Goal: Check status: Check status

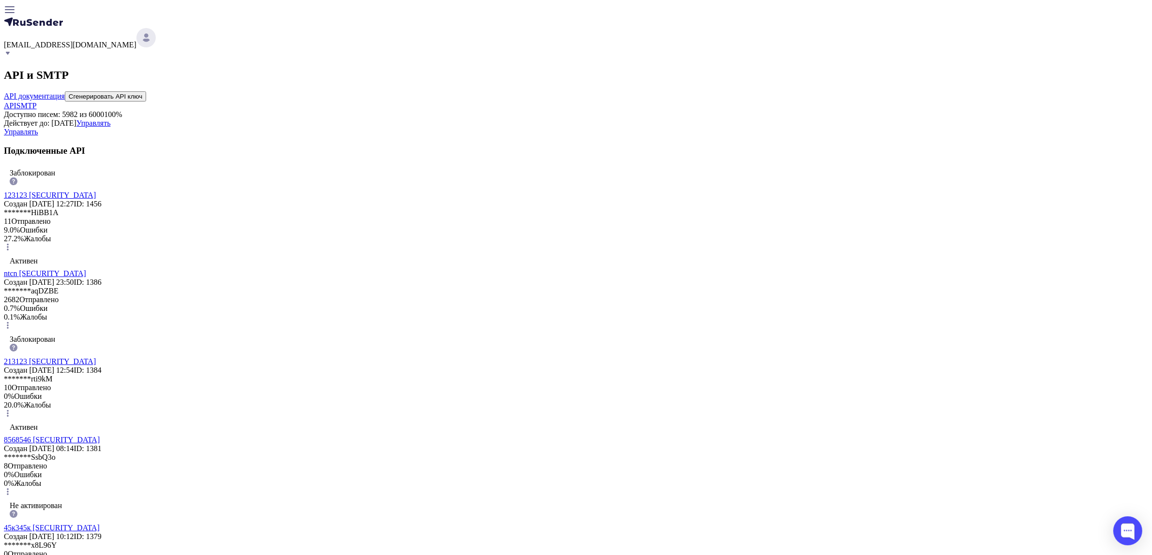
click at [96, 199] on link "123123 [SECURITY_DATA]" at bounding box center [50, 195] width 92 height 8
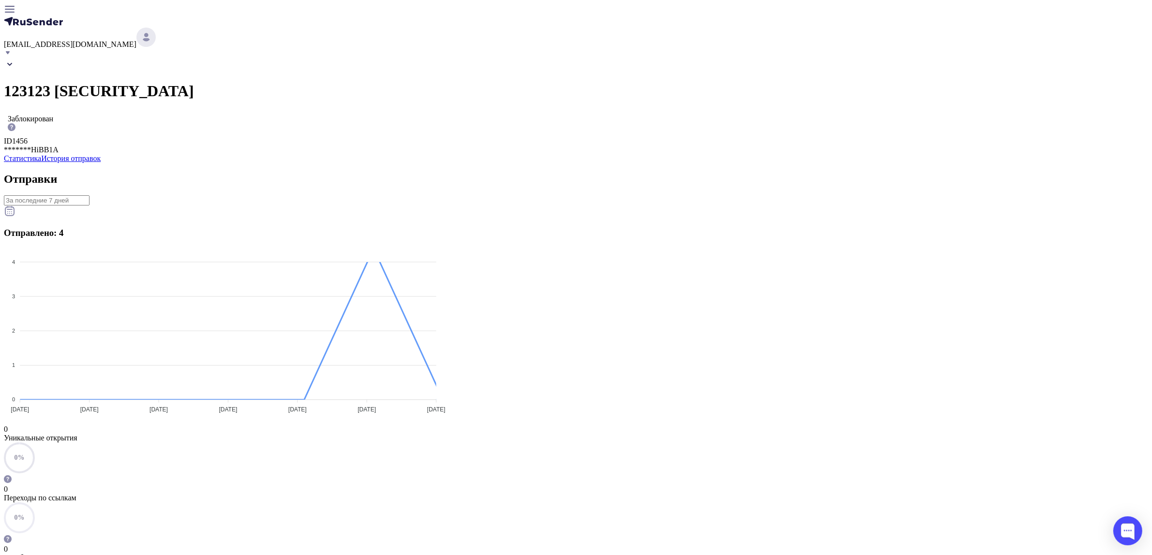
scroll to position [181, 0]
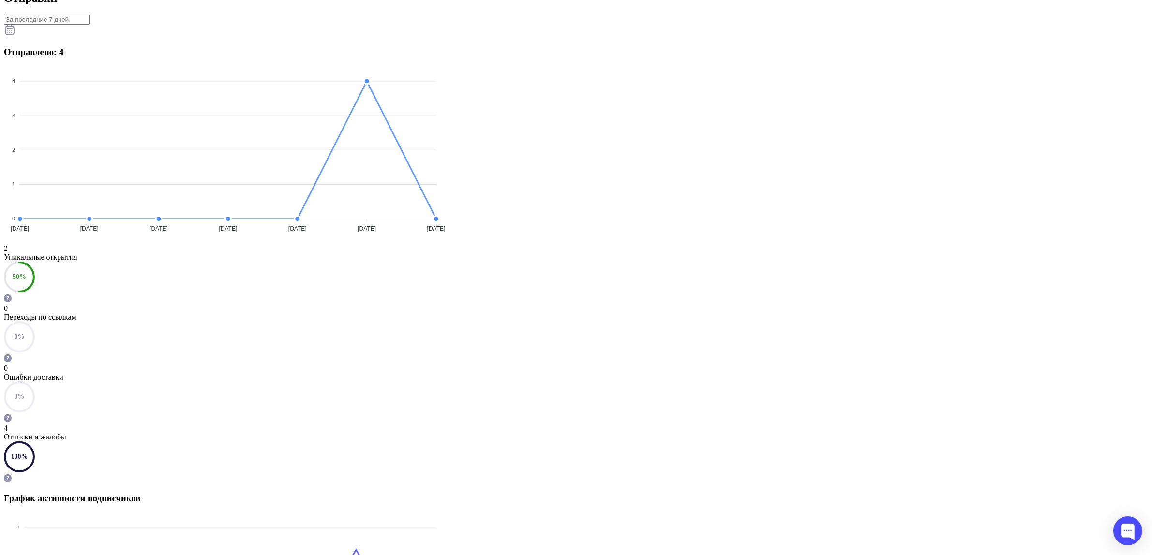
click at [709, 373] on div "Ошибки доставки" at bounding box center [576, 377] width 1144 height 9
click at [90, 25] on input "Datepicker input" at bounding box center [47, 20] width 86 height 10
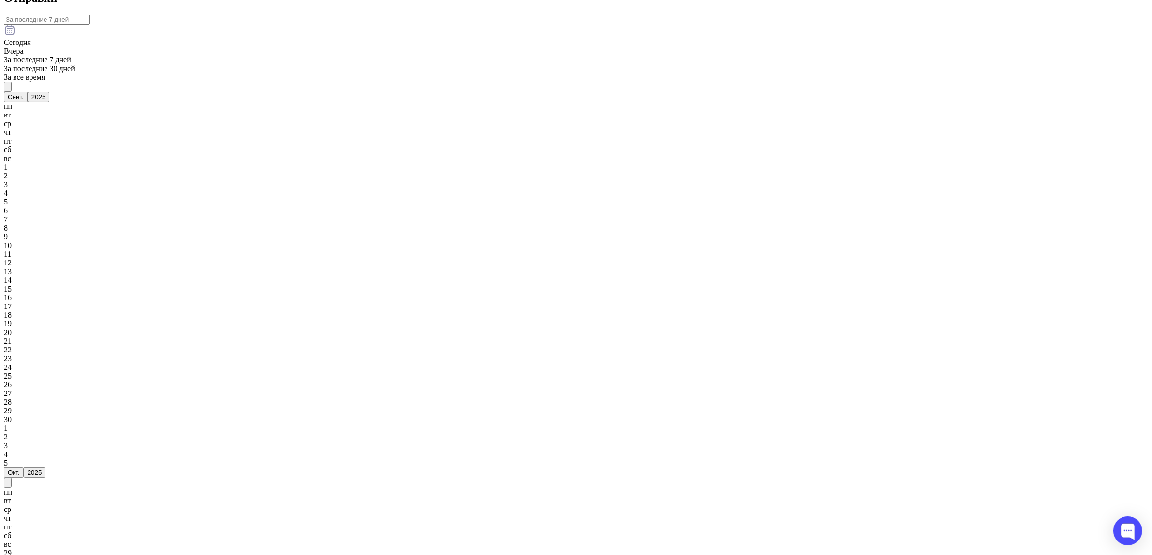
click at [45, 81] on span "За все время" at bounding box center [24, 77] width 41 height 8
type input "15.08.2025 - 09.09.2025"
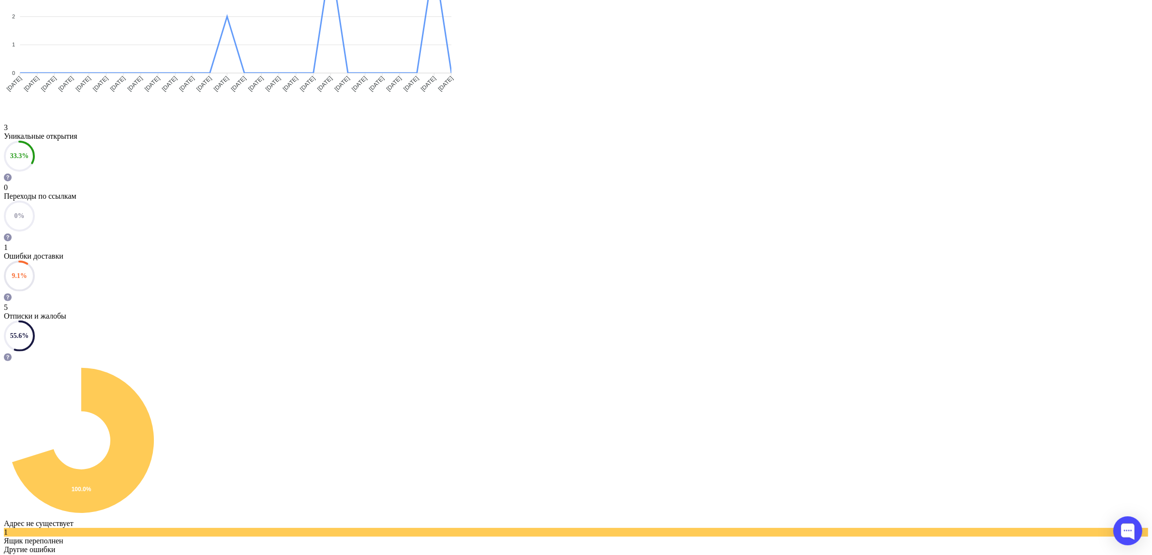
click at [670, 243] on div "1" at bounding box center [576, 247] width 1144 height 9
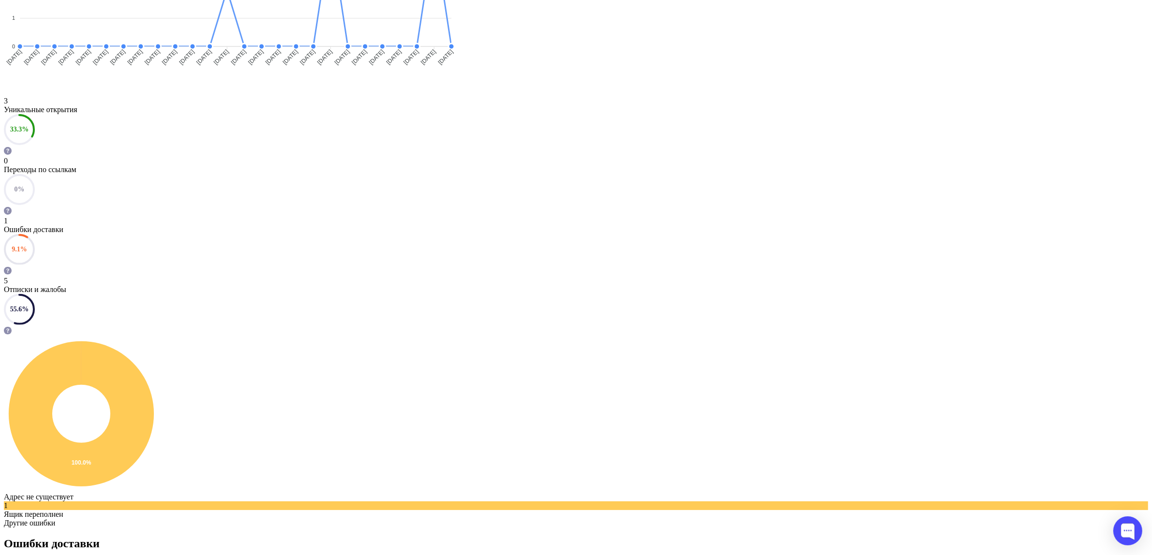
scroll to position [410, 0]
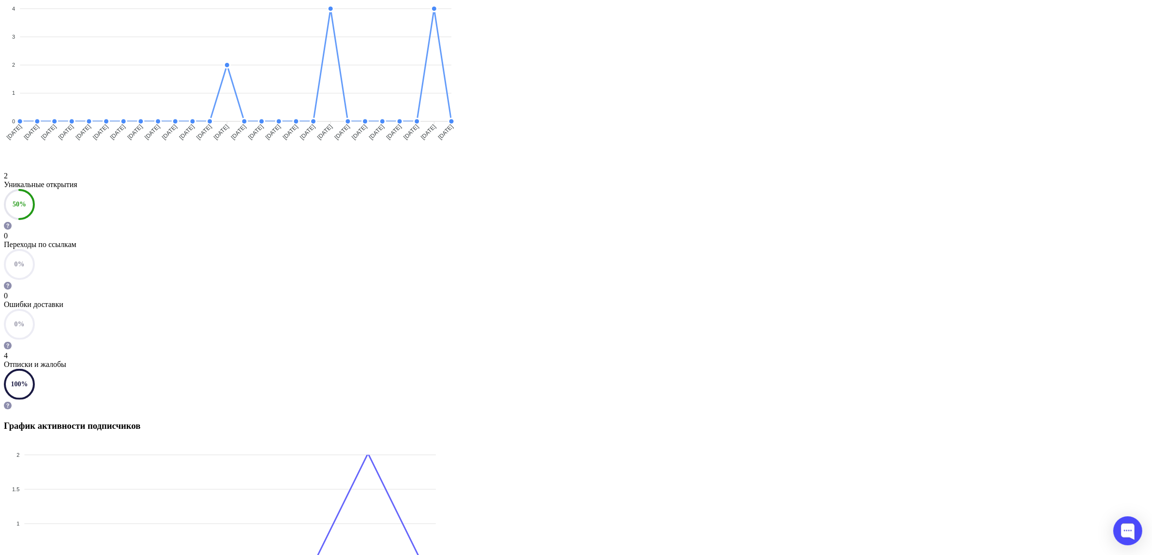
click at [826, 360] on div "Отписки и жалобы" at bounding box center [576, 364] width 1144 height 9
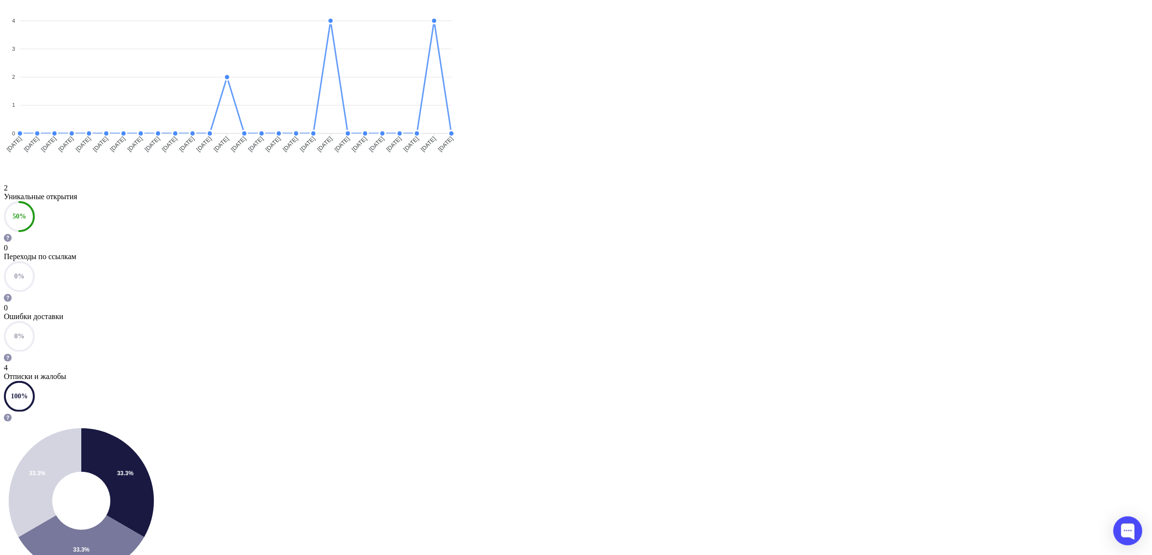
click at [34, 322] on circle at bounding box center [19, 336] width 29 height 29
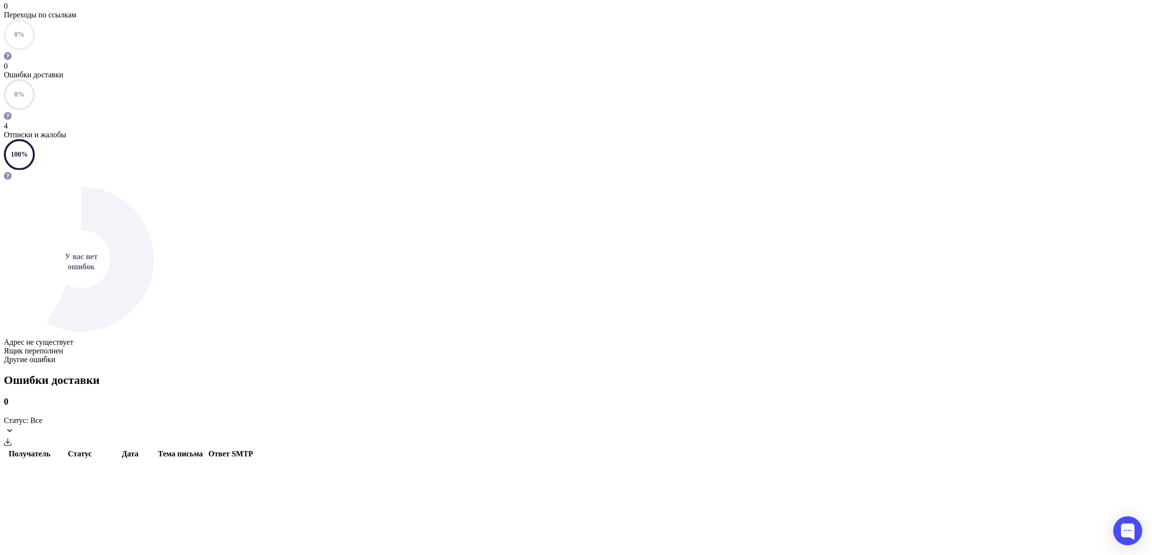
scroll to position [410, 0]
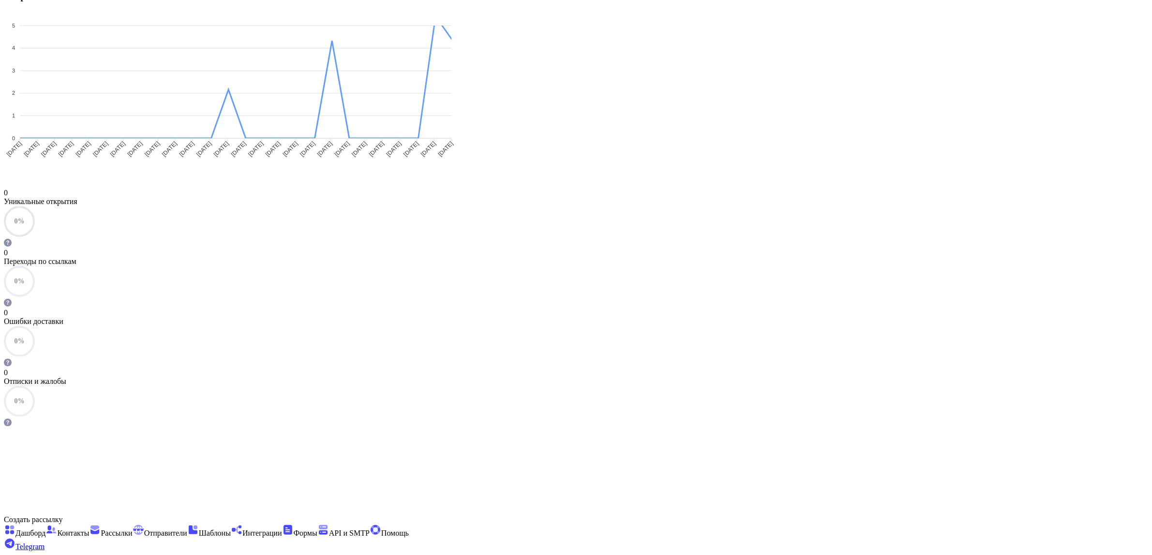
click at [678, 317] on div "Ошибки доставки" at bounding box center [576, 321] width 1144 height 9
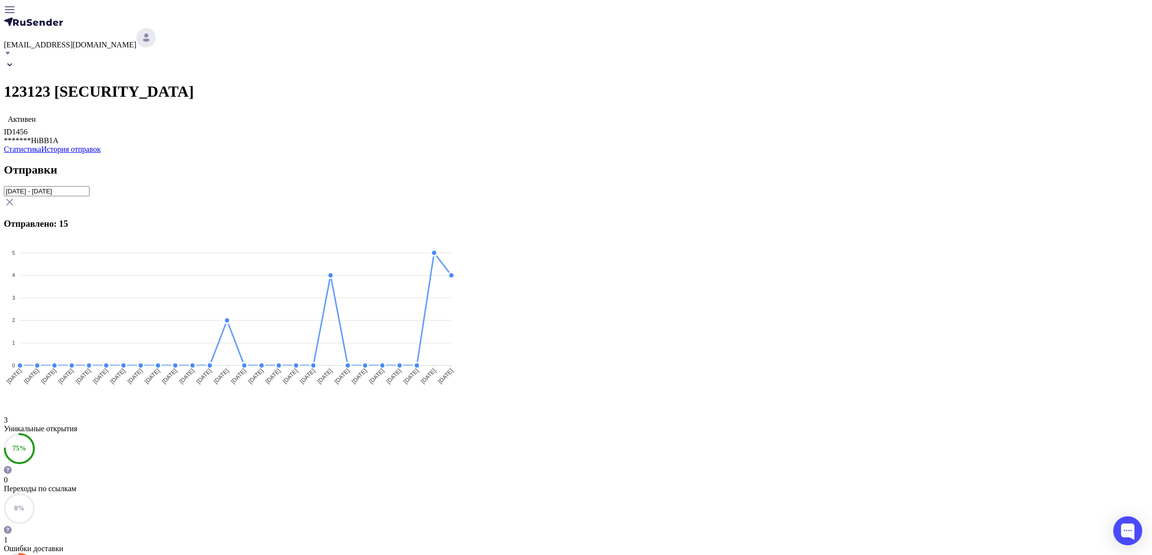
click at [90, 196] on input "15.08.2025 - 09.09.2025" at bounding box center [47, 191] width 86 height 10
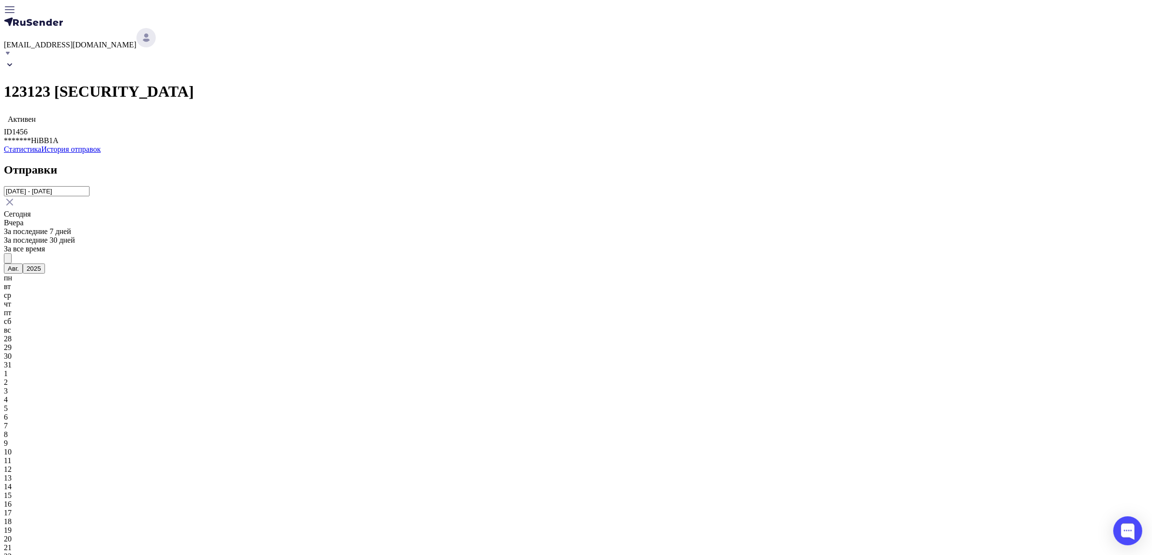
click at [45, 253] on span "За все время" at bounding box center [24, 249] width 41 height 8
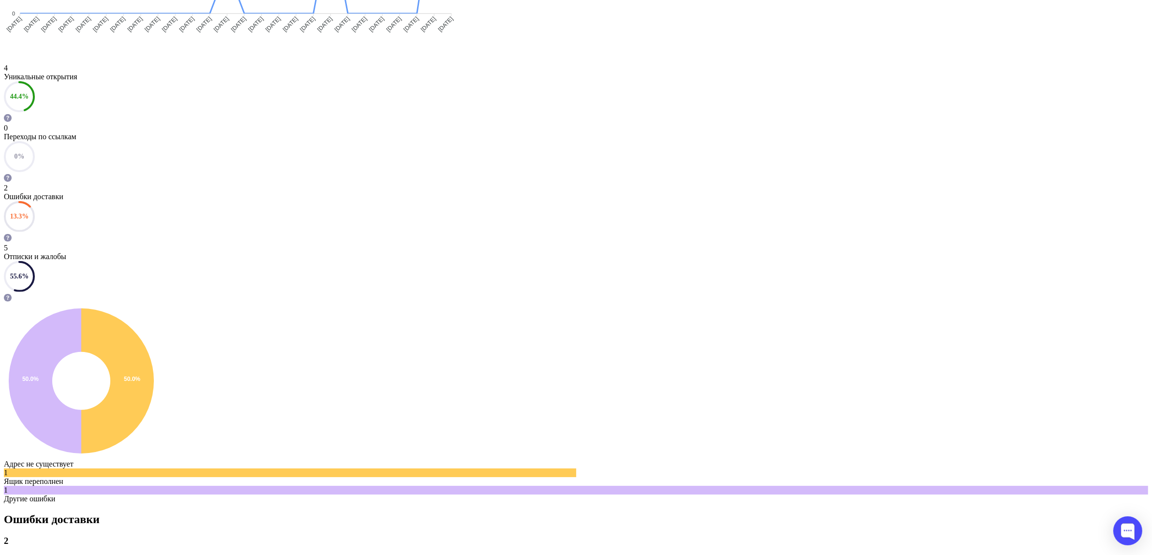
scroll to position [444, 0]
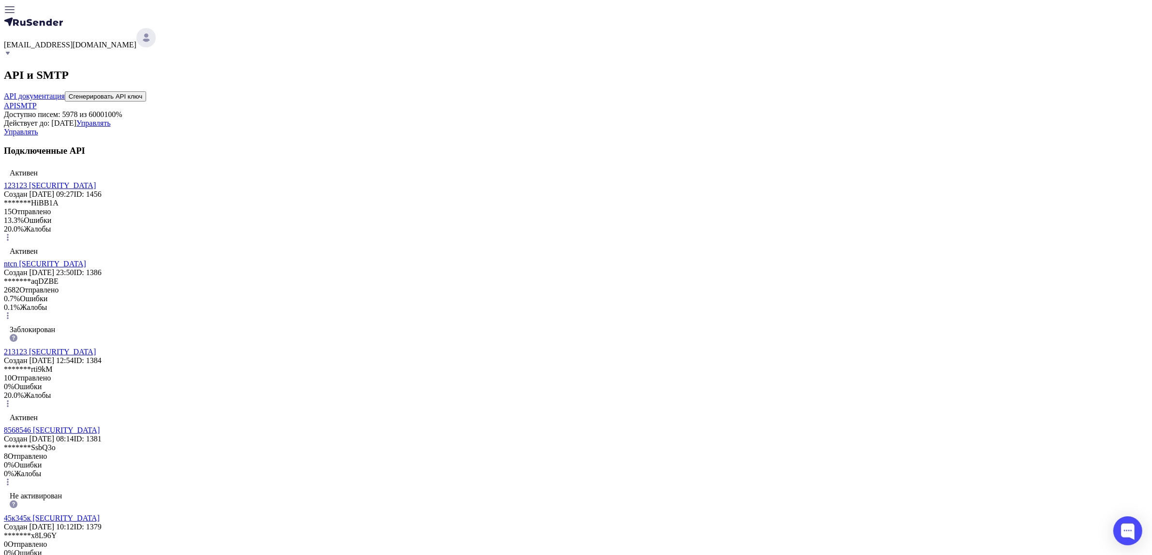
click at [96, 190] on link "123123 [SECURITY_DATA]" at bounding box center [50, 185] width 92 height 8
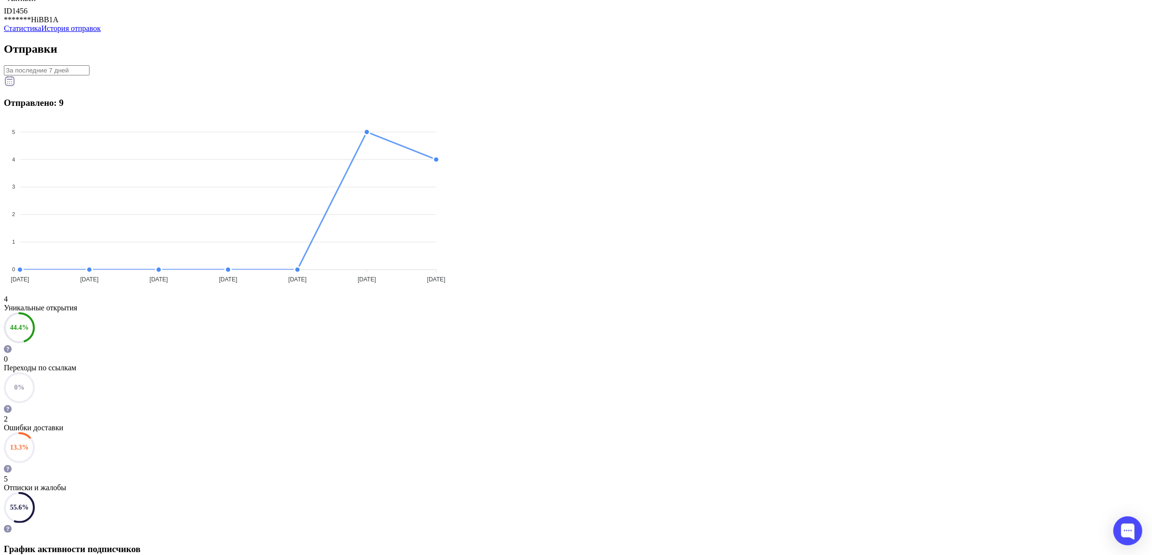
click at [90, 75] on input "Datepicker input" at bounding box center [47, 70] width 86 height 10
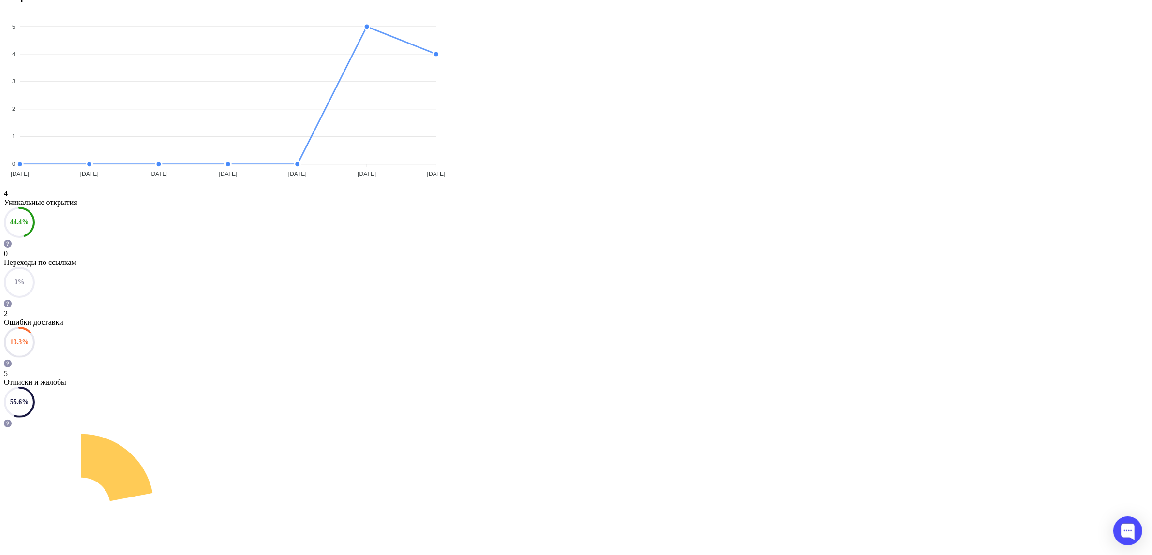
scroll to position [444, 0]
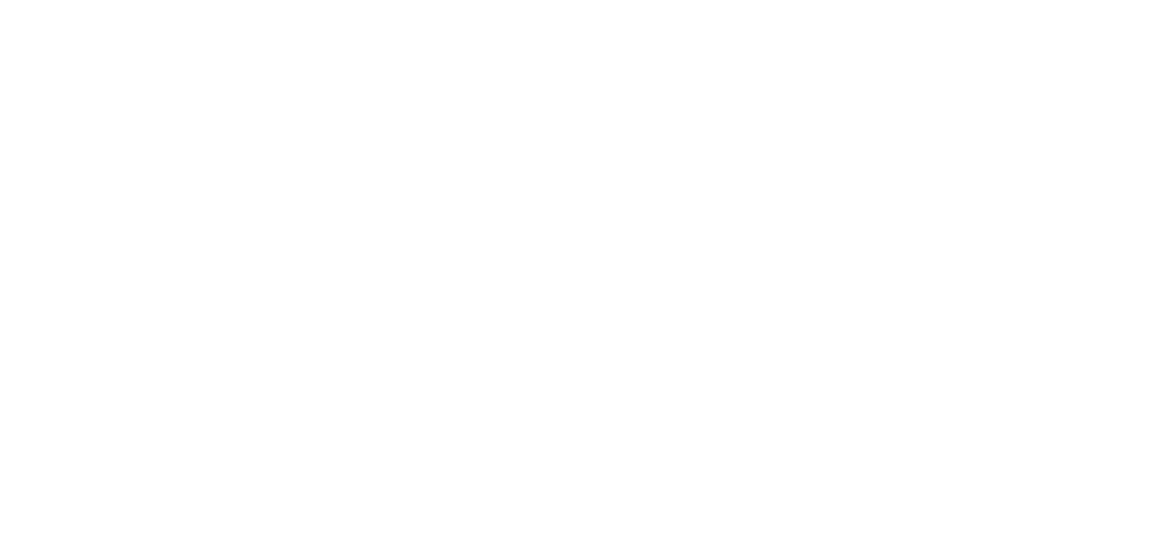
scroll to position [243, 0]
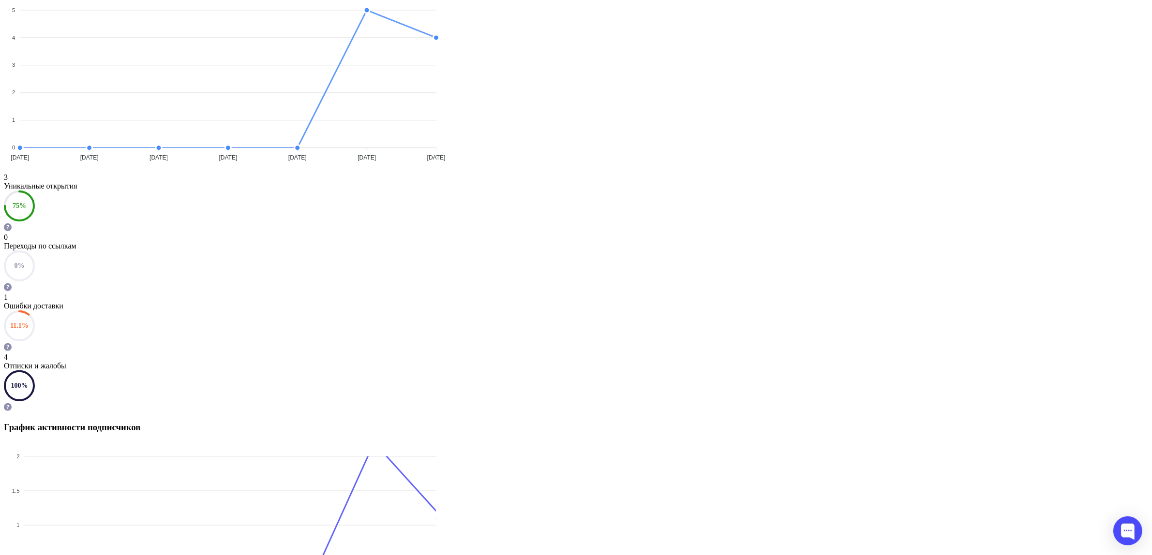
click at [696, 302] on div "Ошибки доставки" at bounding box center [576, 306] width 1144 height 9
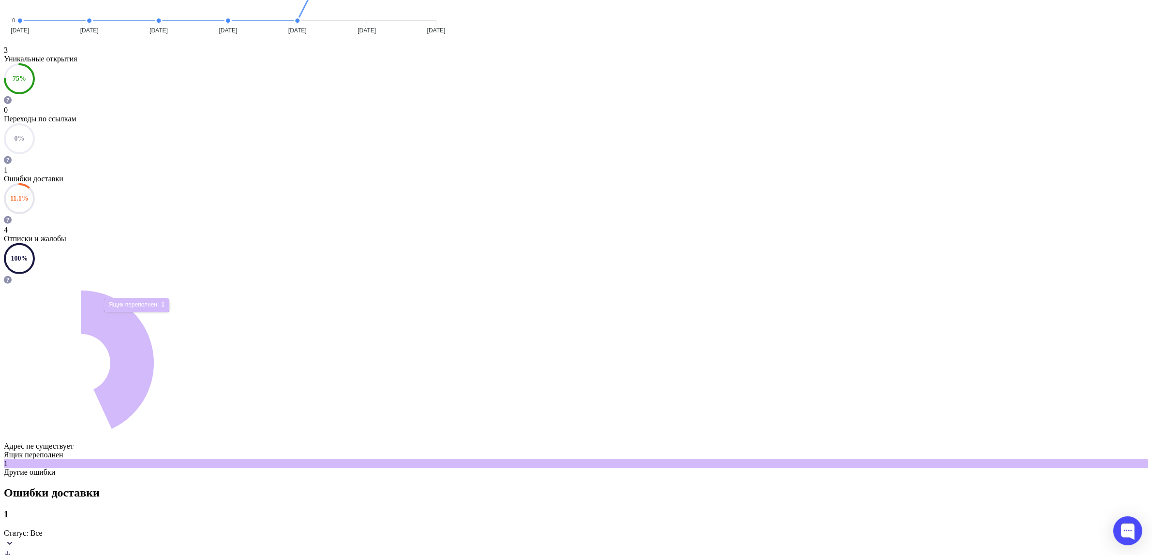
scroll to position [410, 0]
